Goal: Task Accomplishment & Management: Use online tool/utility

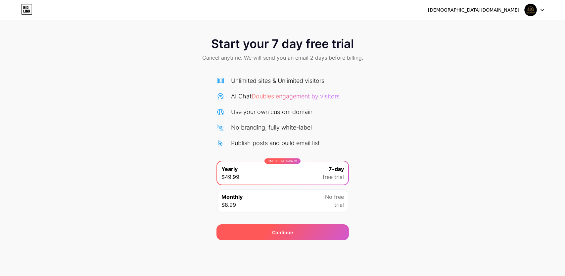
click at [292, 233] on span "Continue" at bounding box center [282, 232] width 21 height 7
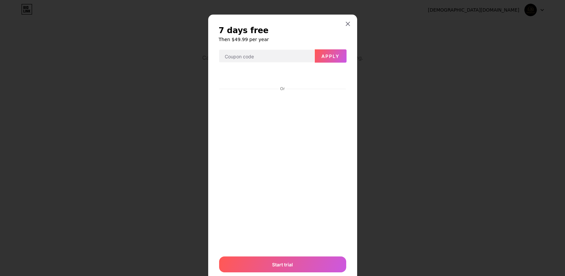
scroll to position [22, 0]
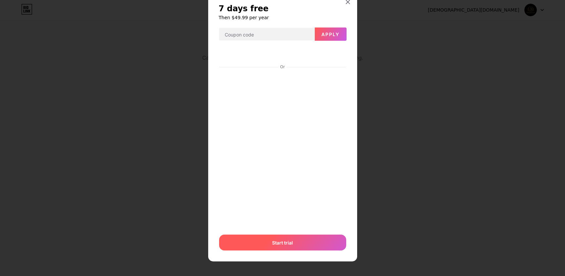
click at [291, 244] on div "Start trial" at bounding box center [282, 242] width 127 height 16
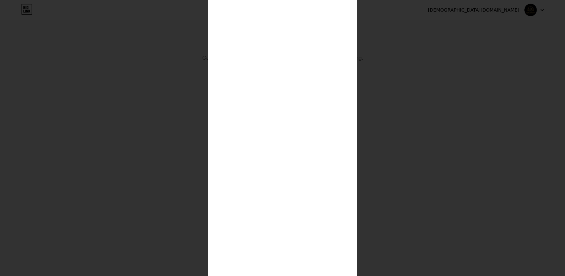
scroll to position [147, 0]
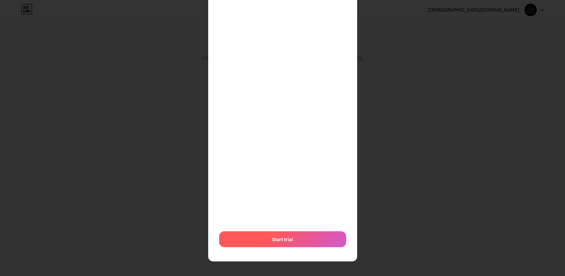
click at [289, 241] on span "Start trial" at bounding box center [282, 239] width 21 height 7
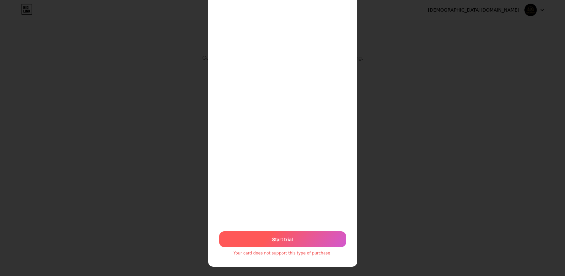
click at [285, 241] on span "Start trial" at bounding box center [282, 239] width 21 height 7
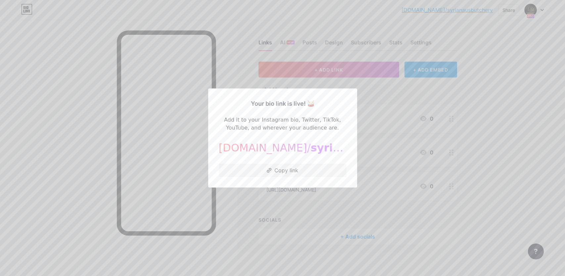
click at [516, 128] on div at bounding box center [282, 138] width 565 height 276
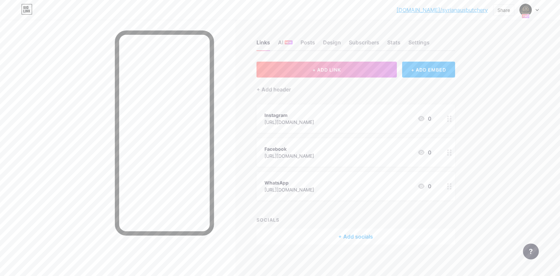
click at [287, 156] on div "[URL][DOMAIN_NAME]" at bounding box center [289, 155] width 50 height 7
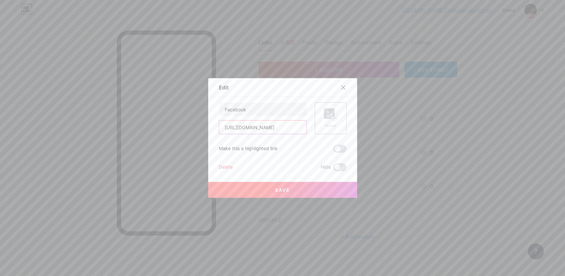
click at [285, 127] on input "[URL][DOMAIN_NAME]" at bounding box center [262, 126] width 87 height 13
drag, startPoint x: 221, startPoint y: 126, endPoint x: 320, endPoint y: 130, distance: 99.3
click at [320, 130] on div "Facebook [URL][DOMAIN_NAME] Picture" at bounding box center [283, 118] width 128 height 32
paste input "syrianausbutchery"
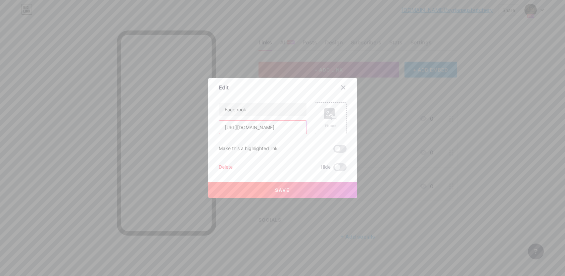
scroll to position [0, 25]
type input "[URL][DOMAIN_NAME]"
click at [301, 191] on button "Save" at bounding box center [282, 190] width 149 height 16
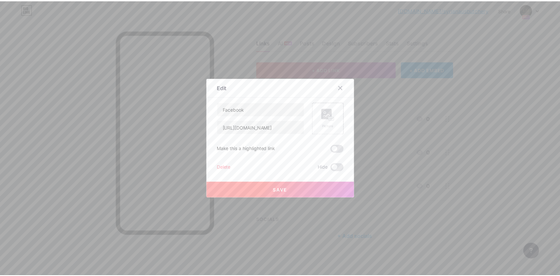
scroll to position [0, 0]
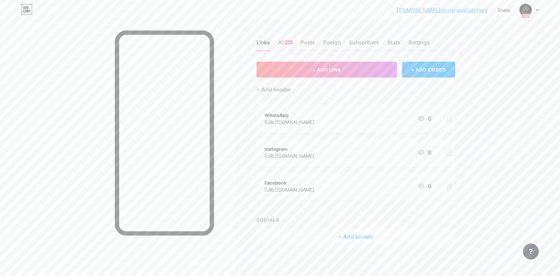
click at [538, 9] on icon at bounding box center [537, 10] width 3 height 2
click at [523, 132] on div "[DOMAIN_NAME]/[DEMOGRAPHIC_DATA]... [DOMAIN_NAME]/syrianausbutchery Share Switc…" at bounding box center [280, 138] width 560 height 277
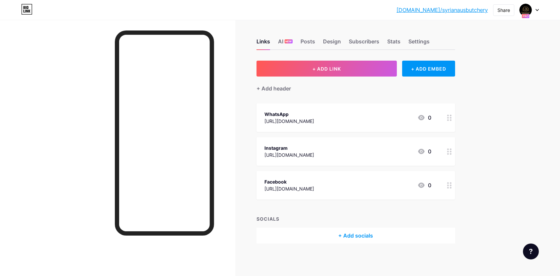
scroll to position [1, 0]
click at [505, 13] on div "Share" at bounding box center [503, 10] width 13 height 7
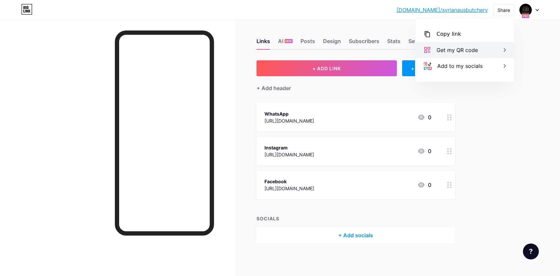
click at [461, 51] on div "Get my QR code" at bounding box center [456, 50] width 41 height 8
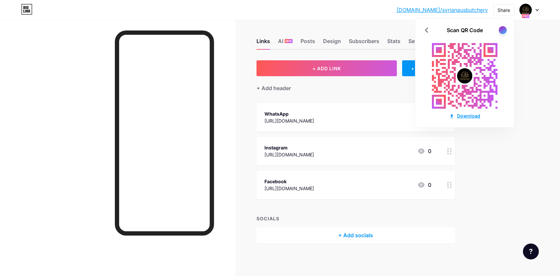
click at [461, 114] on div "Download" at bounding box center [464, 115] width 31 height 7
